Goal: Information Seeking & Learning: Learn about a topic

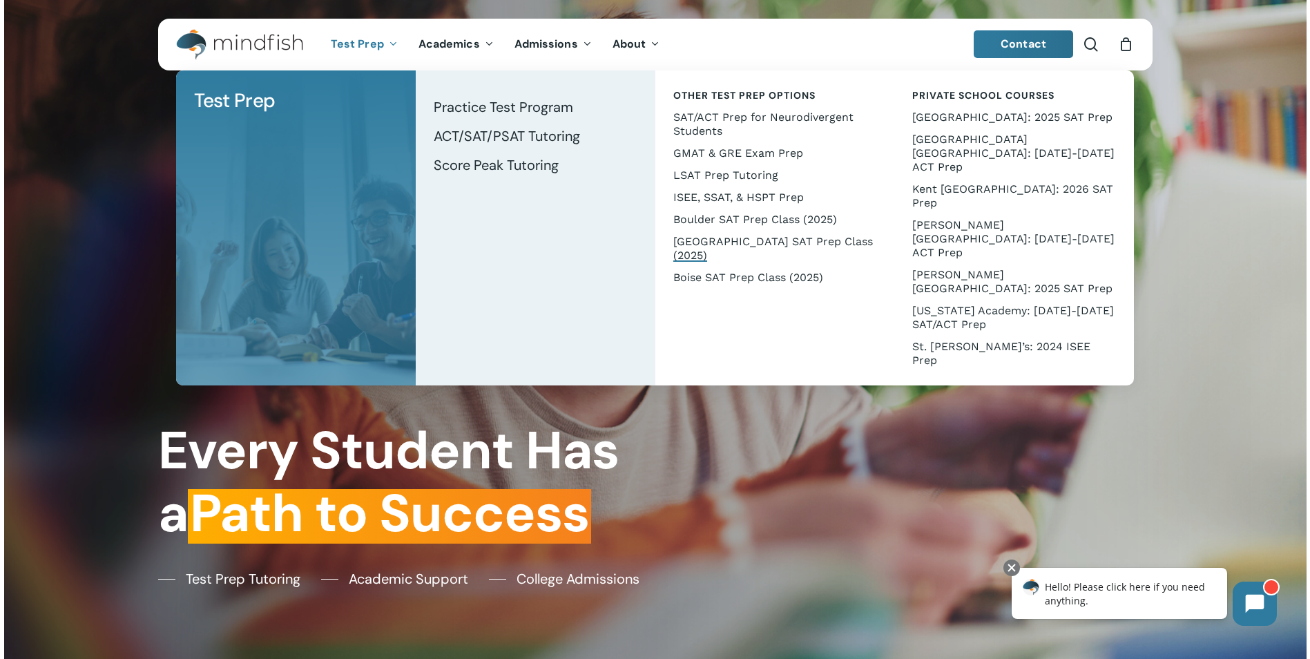
click at [750, 238] on span "[GEOGRAPHIC_DATA] SAT Prep Class (2025)" at bounding box center [773, 248] width 200 height 27
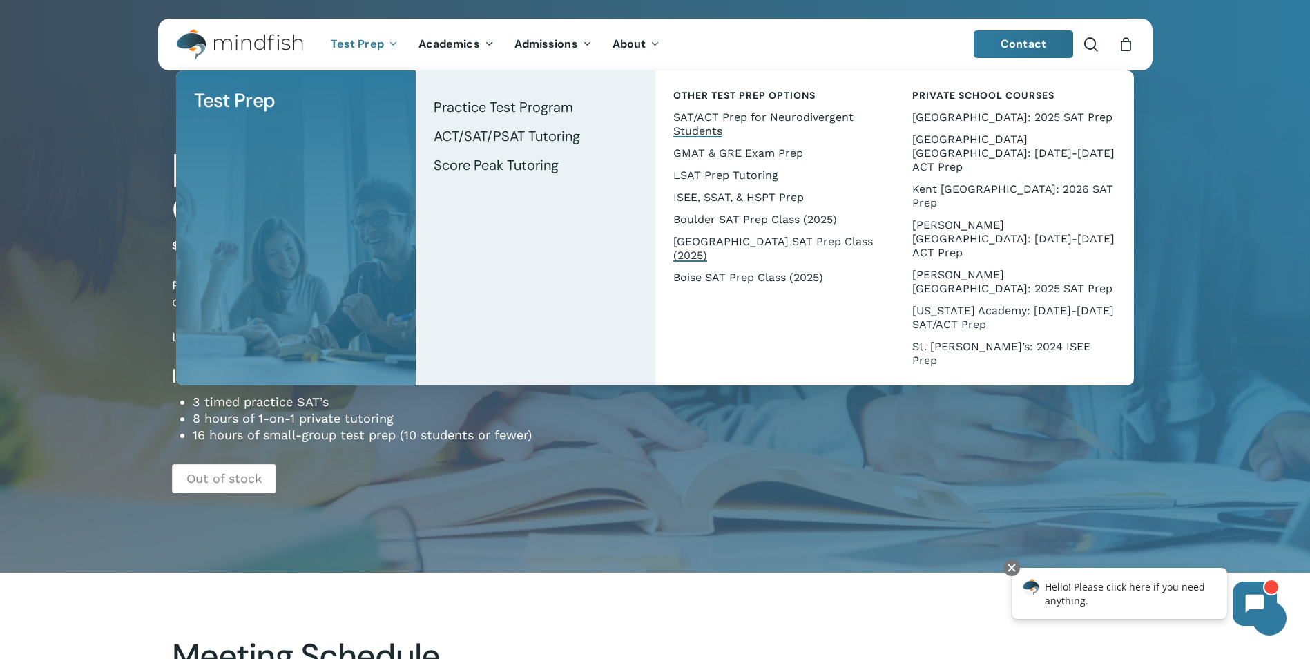
click at [835, 121] on span "SAT/ACT Prep for Neurodivergent Students" at bounding box center [763, 124] width 180 height 27
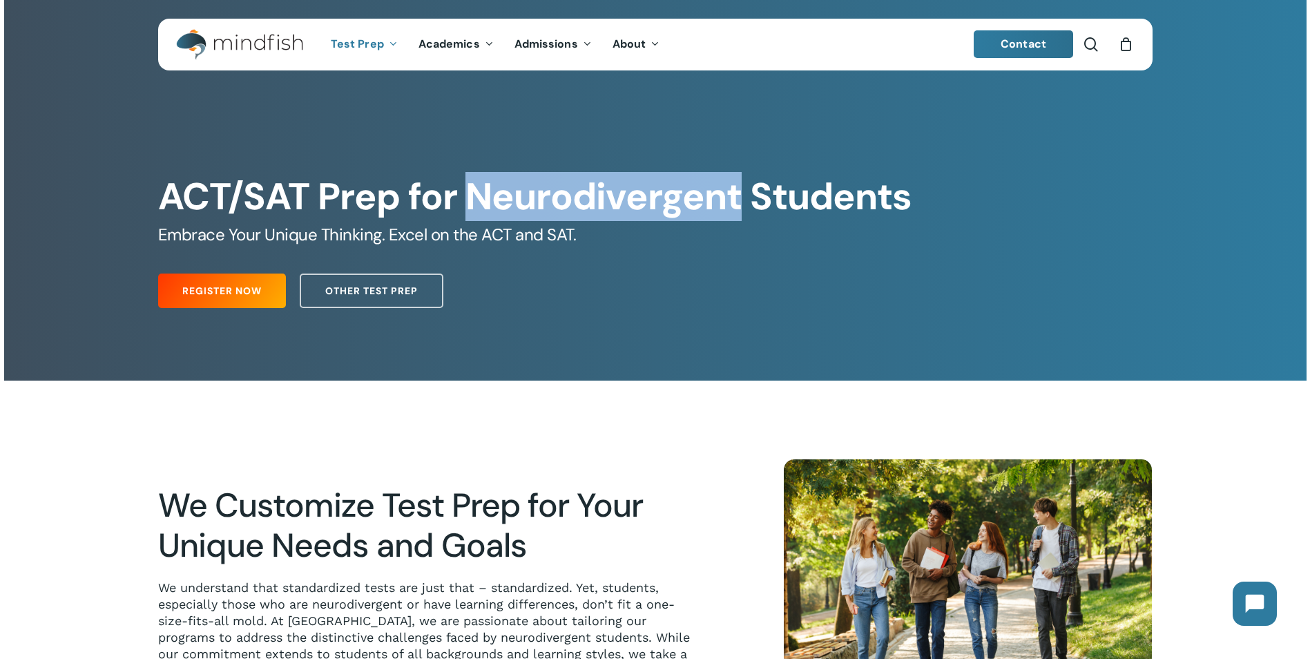
drag, startPoint x: 478, startPoint y: 199, endPoint x: 734, endPoint y: 215, distance: 256.8
click at [734, 215] on h1 "ACT/SAT Prep for Neurodivergent Students" at bounding box center [655, 197] width 994 height 44
copy h1 "Neurodivergent"
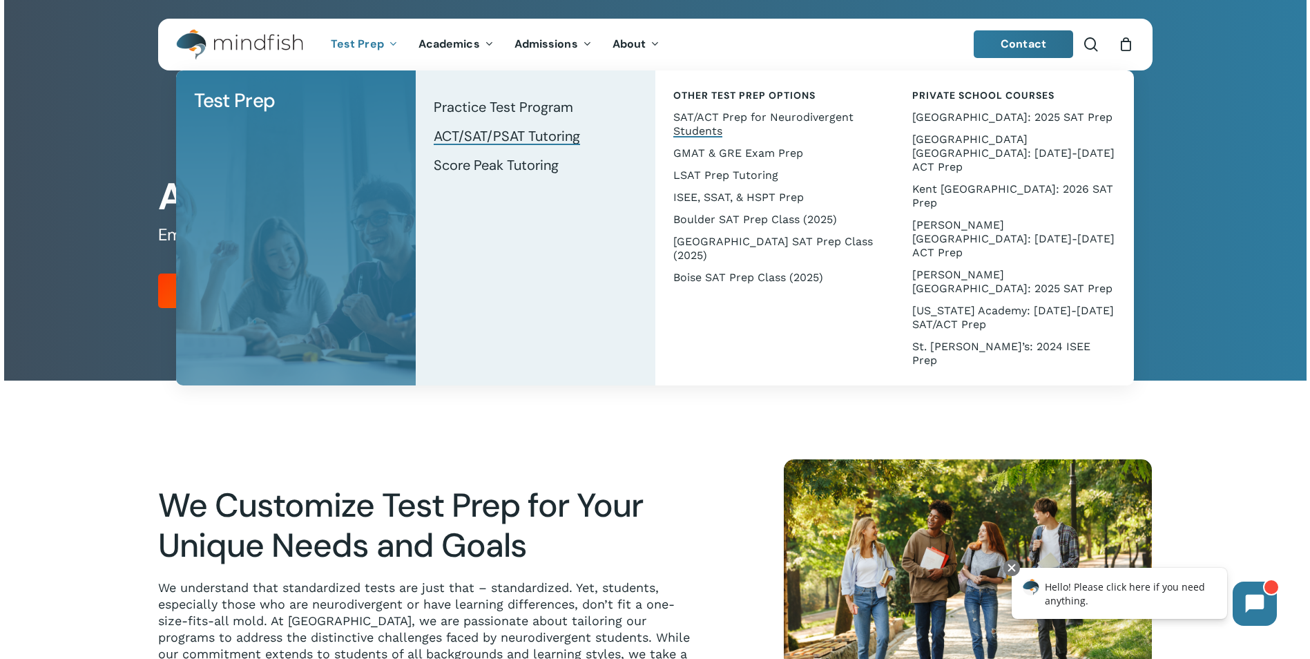
click at [544, 140] on span "ACT/SAT/PSAT Tutoring" at bounding box center [507, 136] width 146 height 18
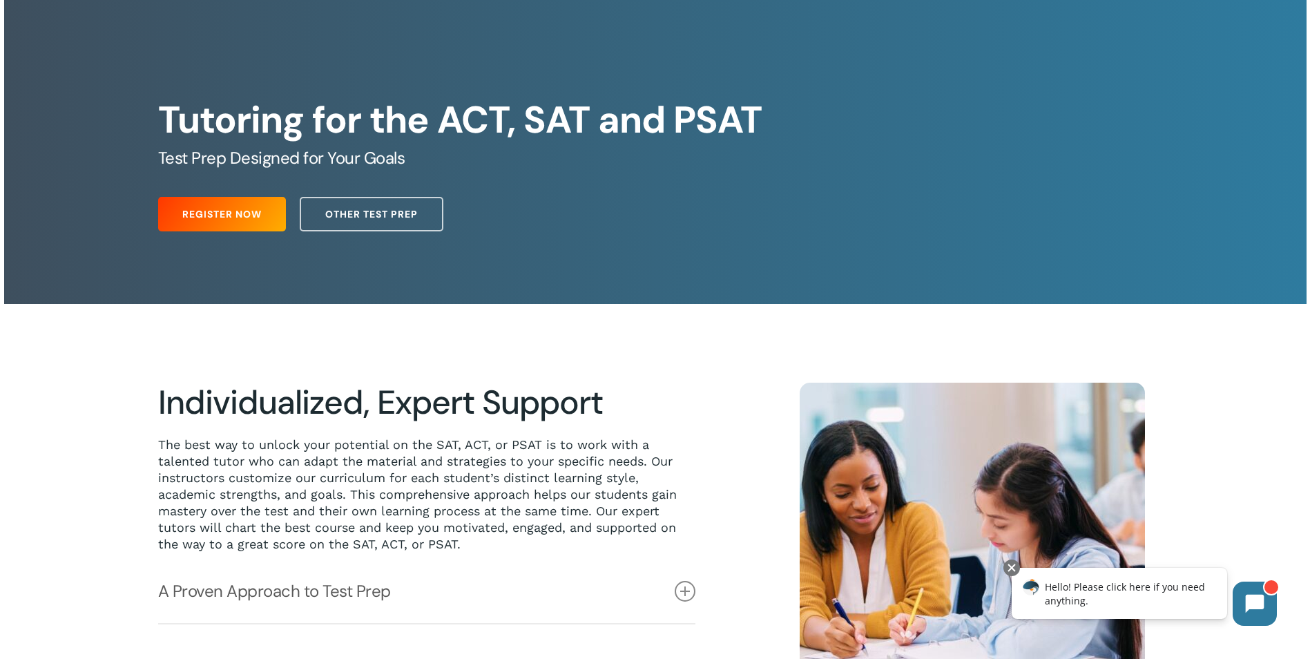
scroll to position [422, 0]
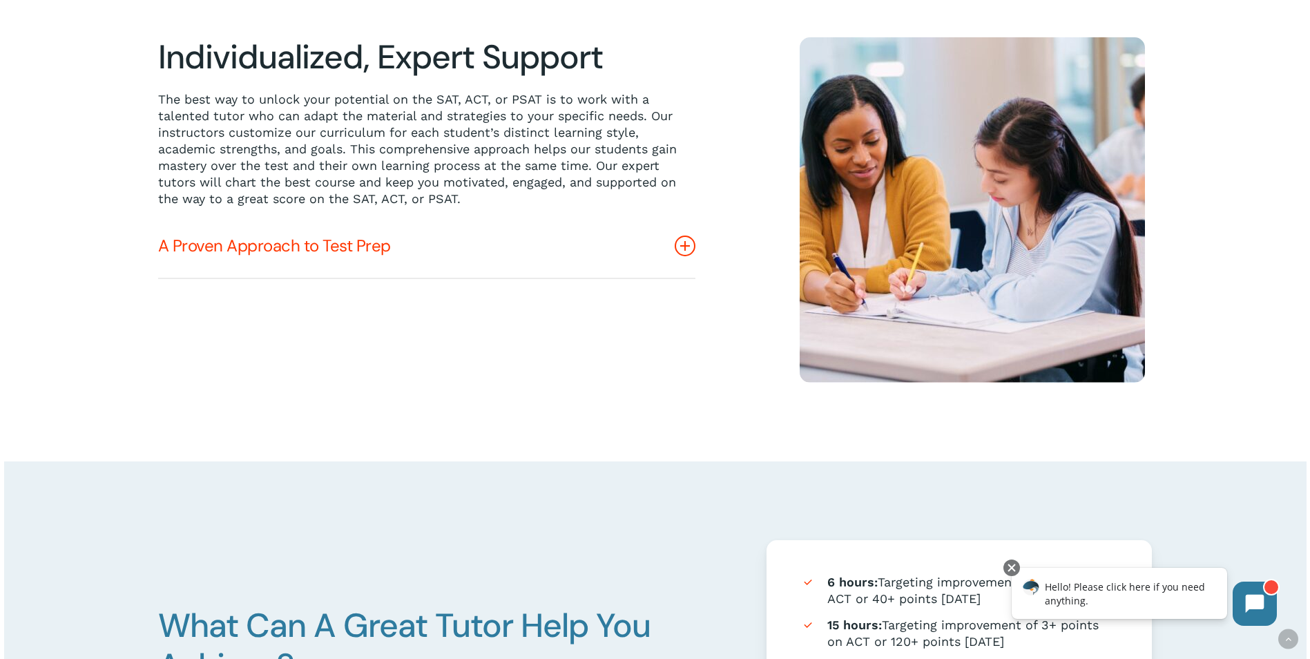
click at [673, 254] on link "A Proven Approach to Test Prep" at bounding box center [426, 246] width 537 height 64
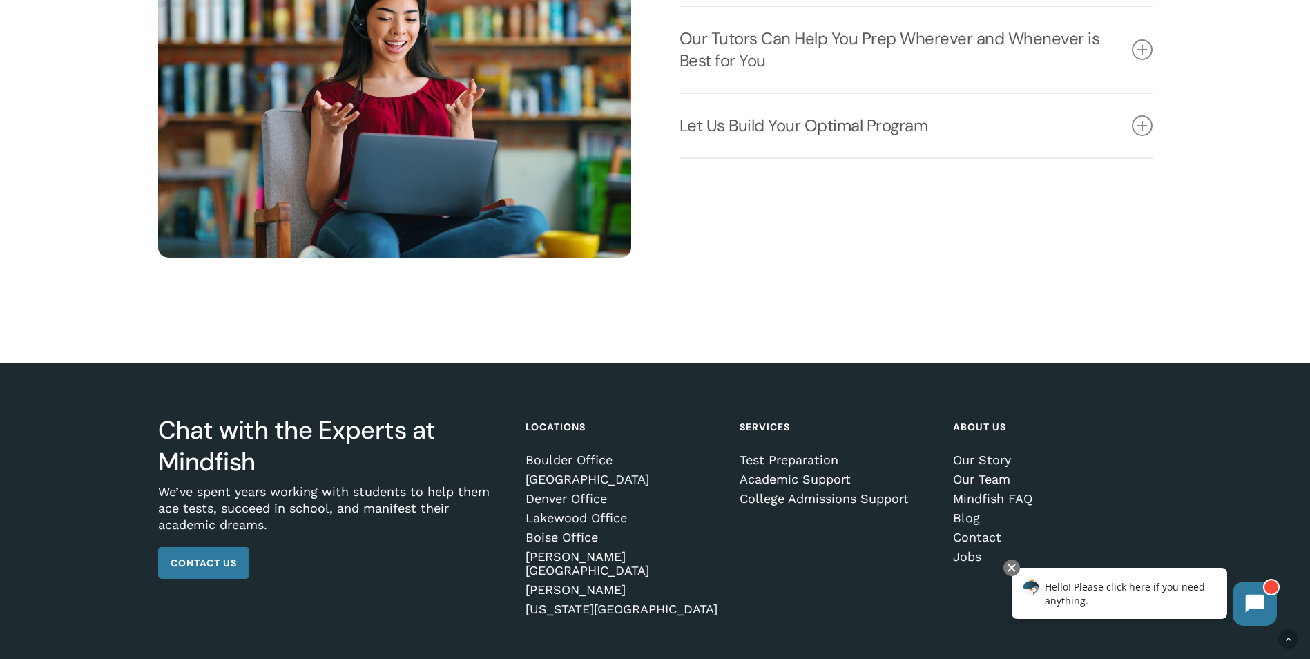
scroll to position [2182, 0]
